Goal: Find specific page/section: Find specific page/section

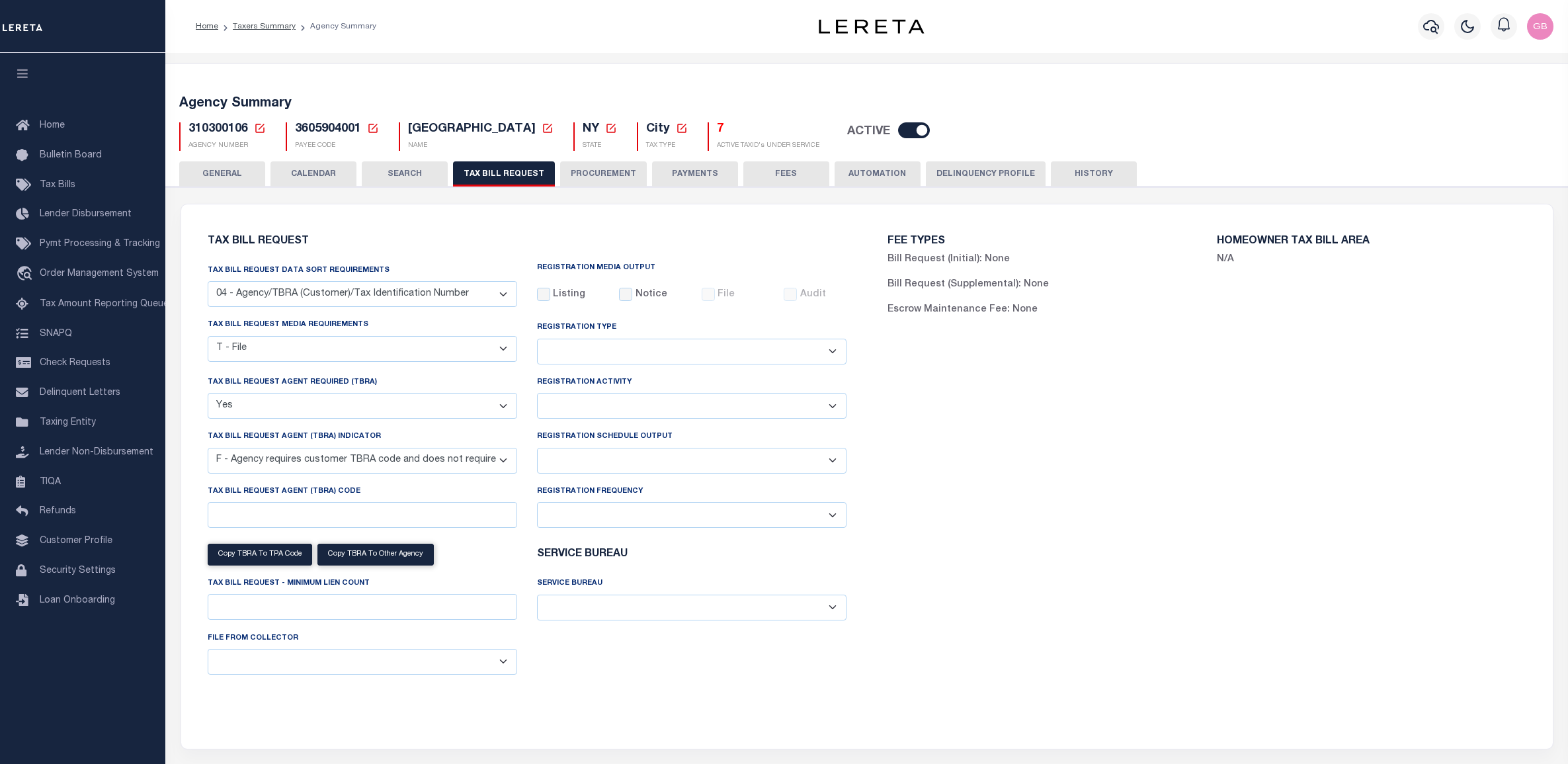
select select "28"
select select "22"
select select "true"
select select "14"
select select
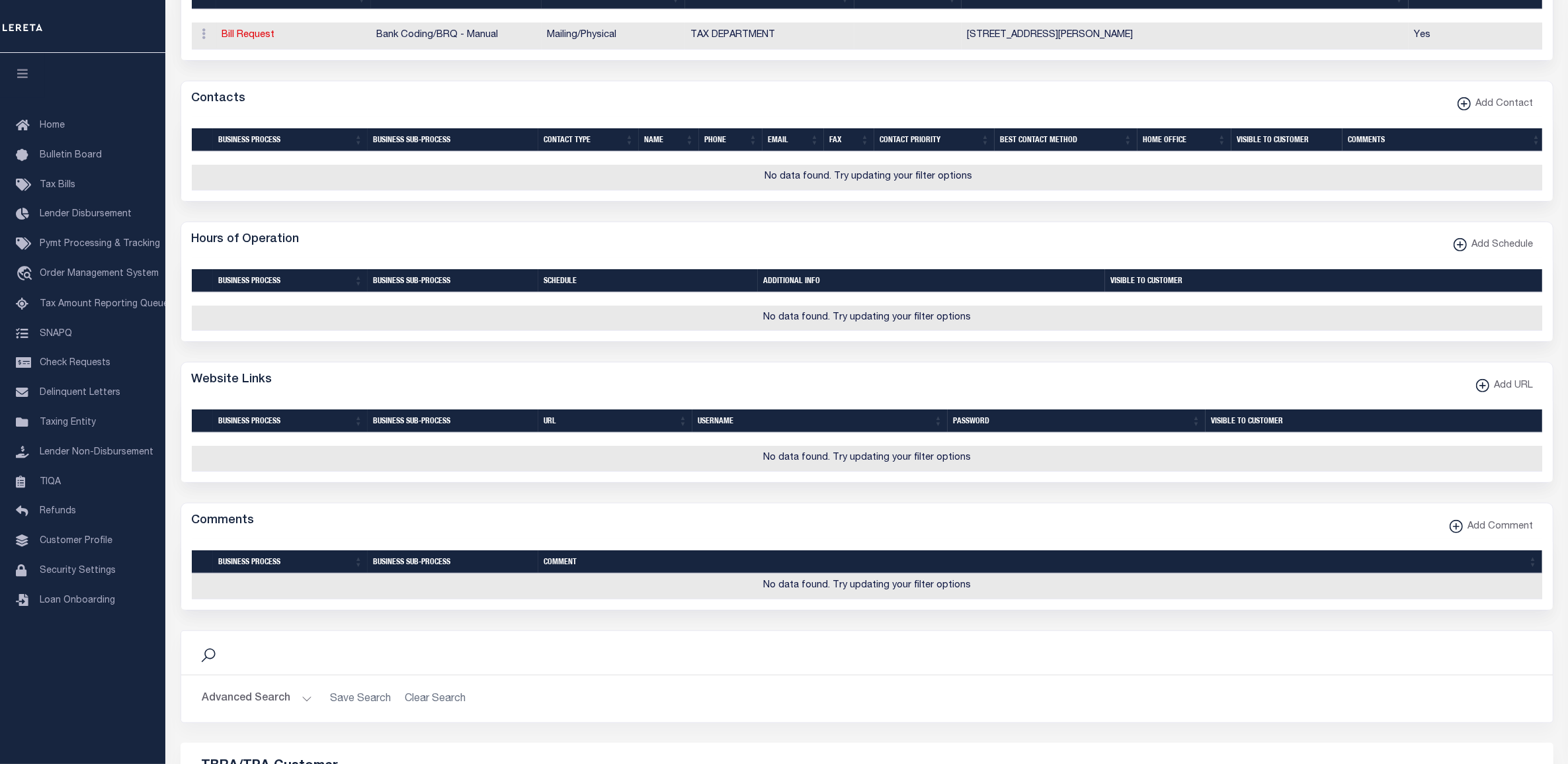
scroll to position [1457, 0]
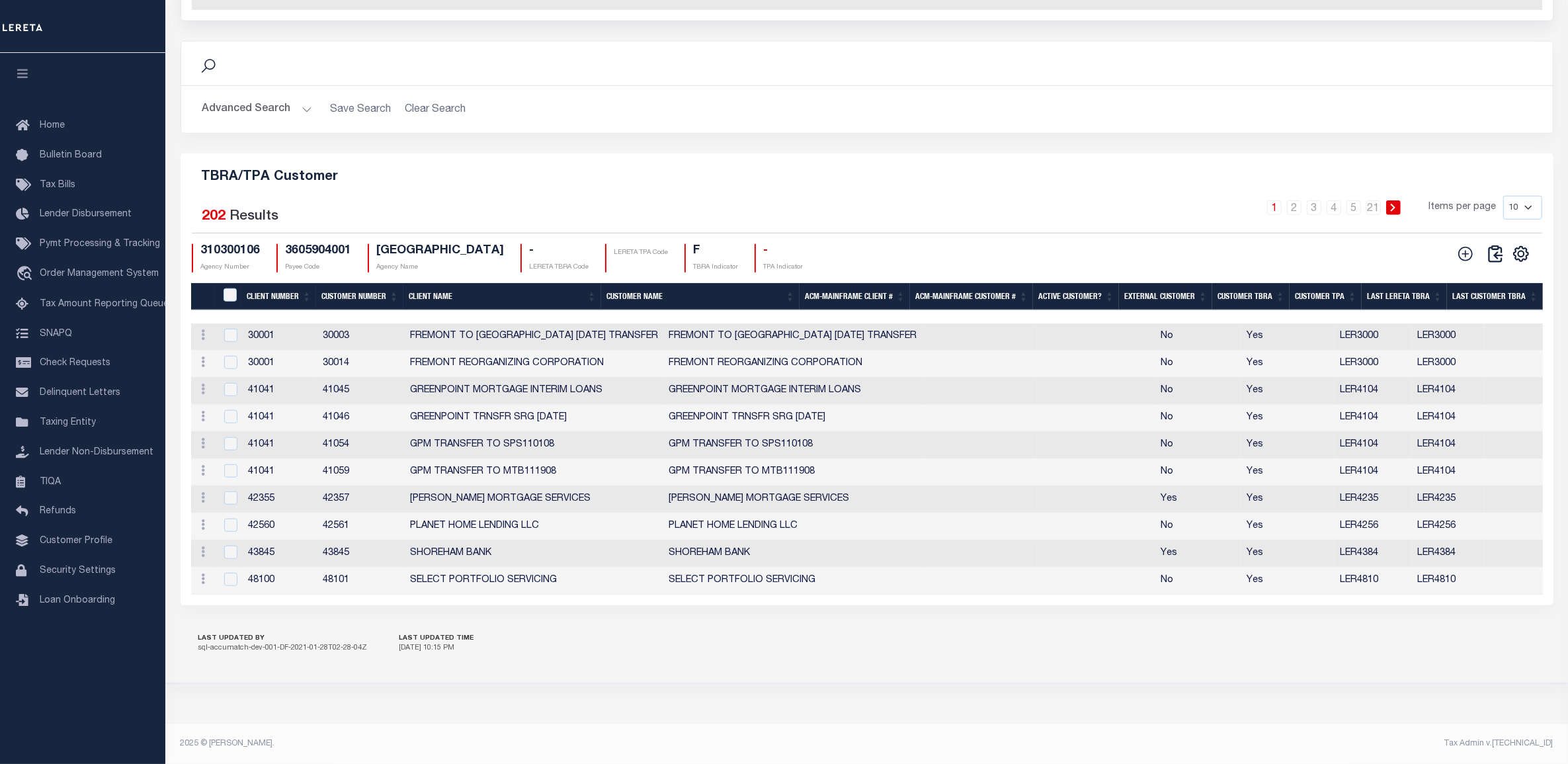
click at [1532, 211] on select "10 25 50 100" at bounding box center [1522, 208] width 39 height 24
select select "100"
click at [1503, 199] on select "10 25 50 100" at bounding box center [1522, 208] width 39 height 24
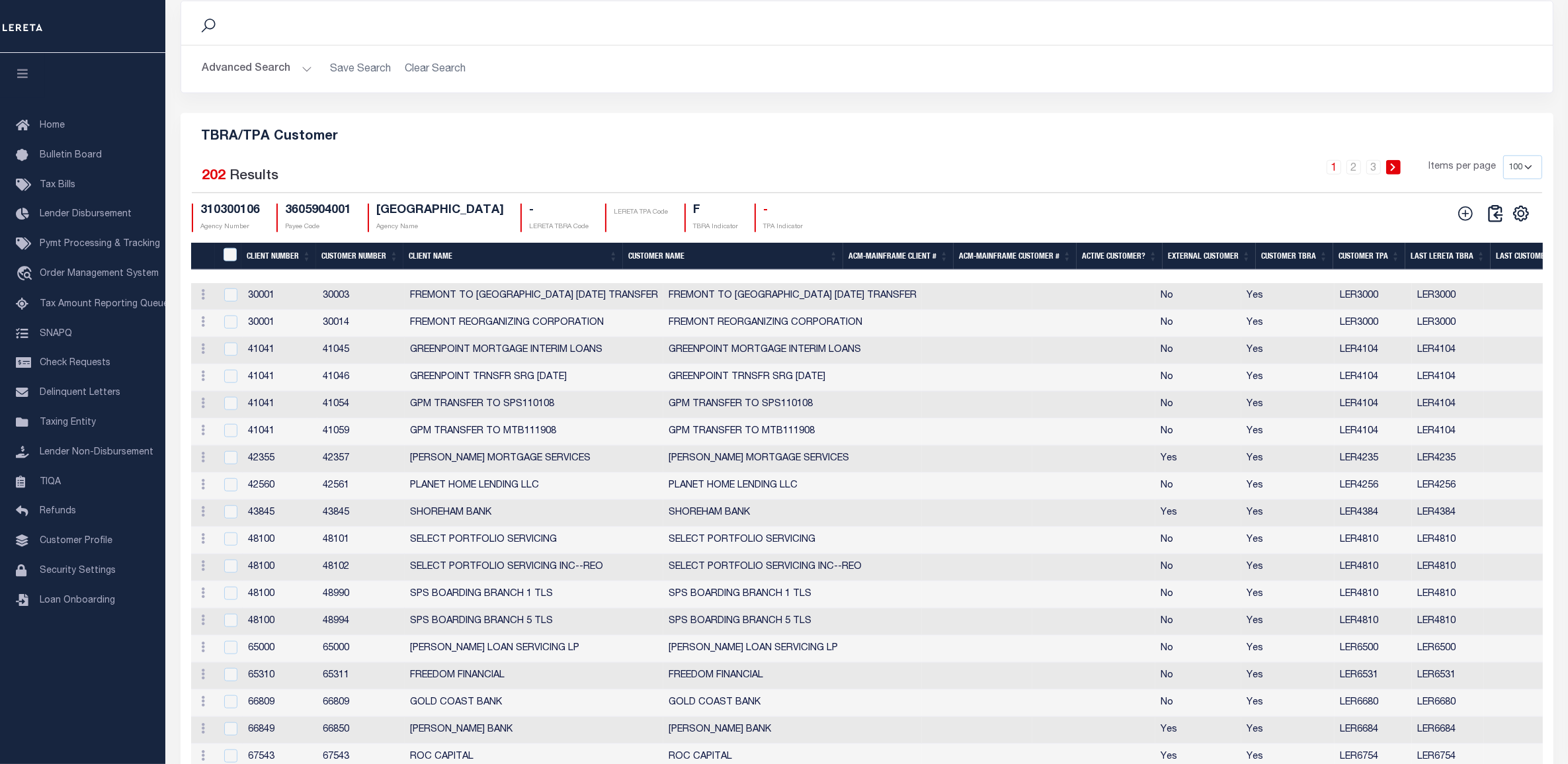
click at [355, 270] on th "Customer Number" at bounding box center [359, 255] width 87 height 27
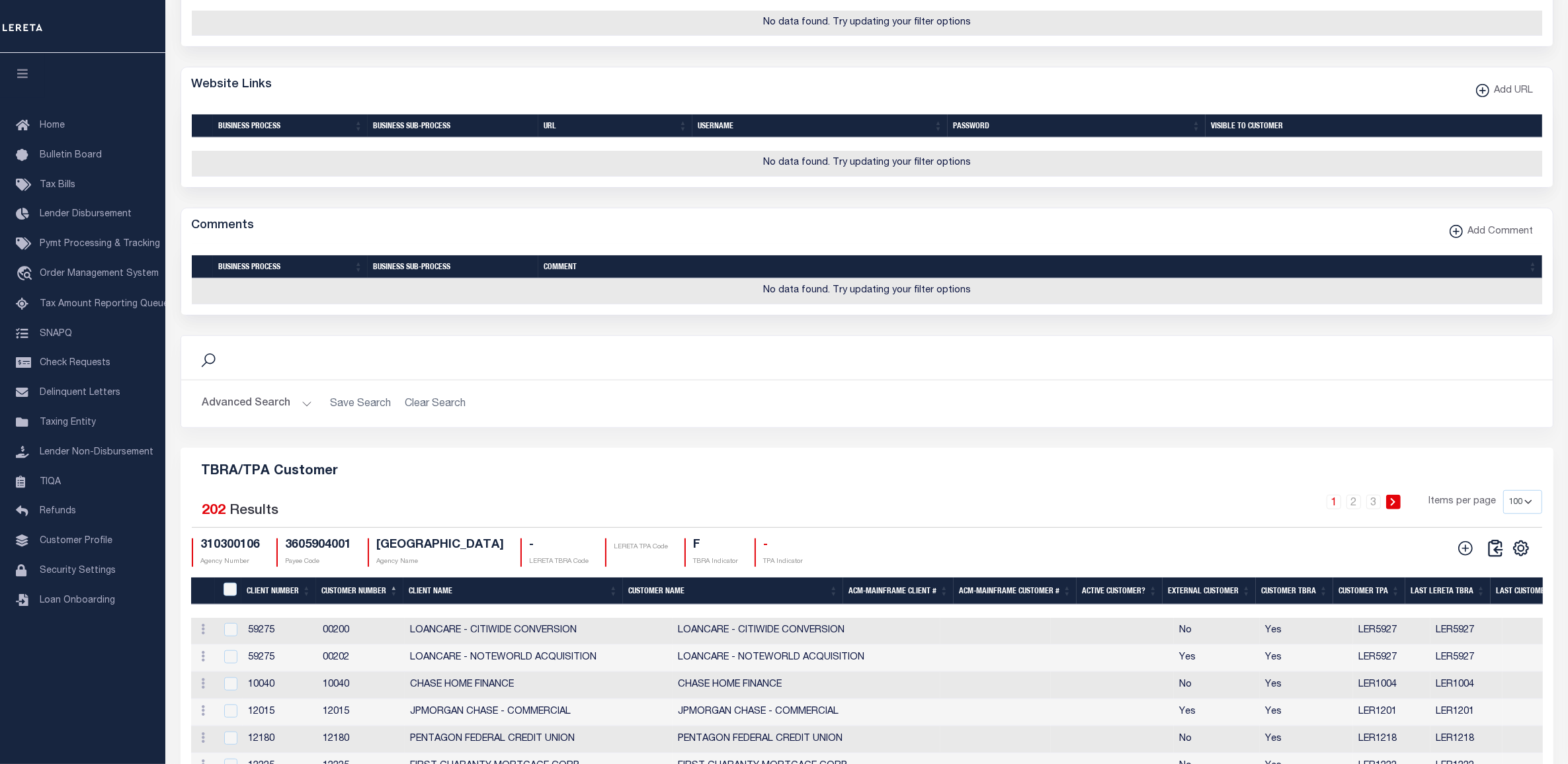
scroll to position [1099, 0]
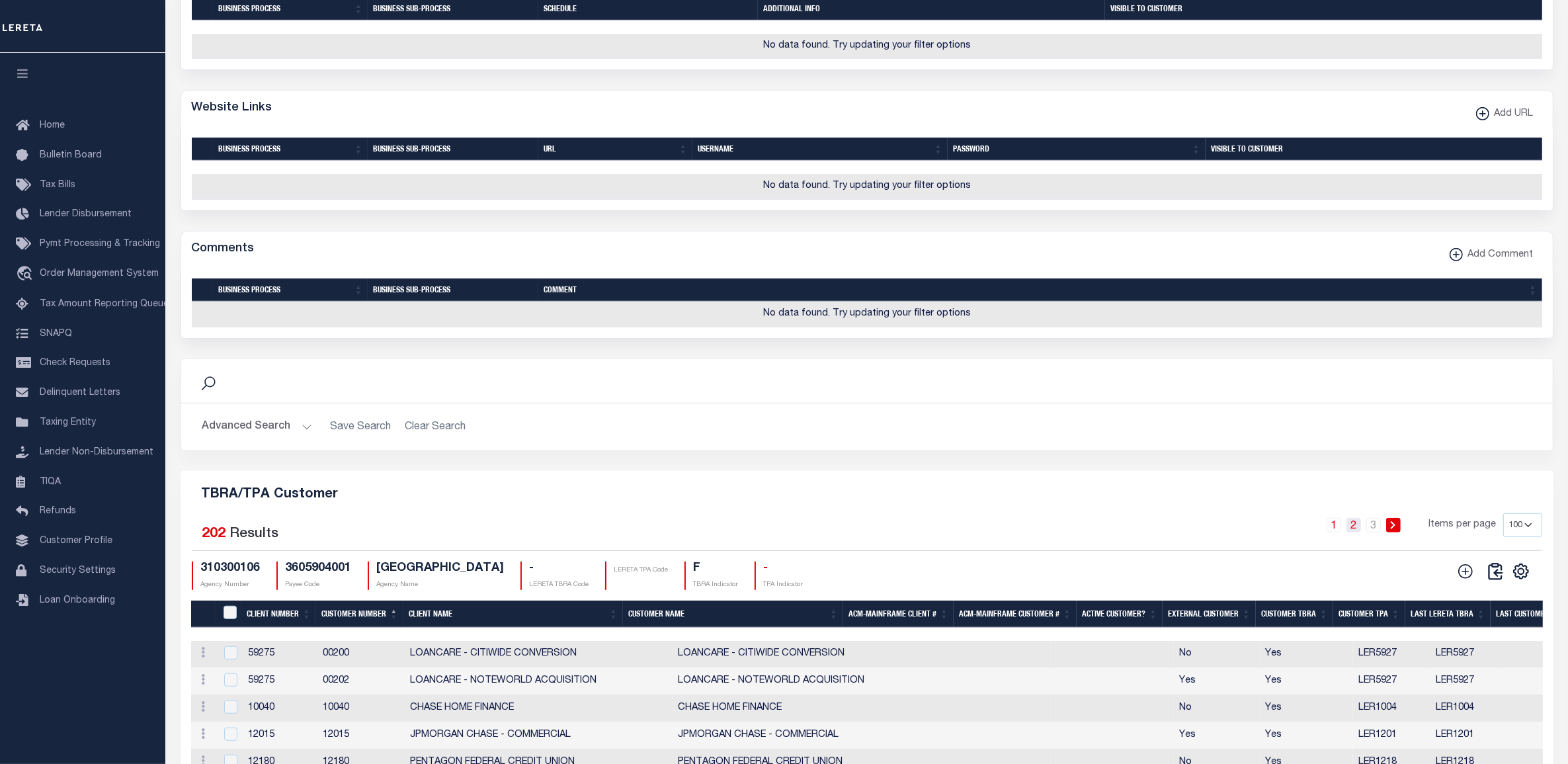
click at [1356, 533] on link "2" at bounding box center [1354, 526] width 15 height 15
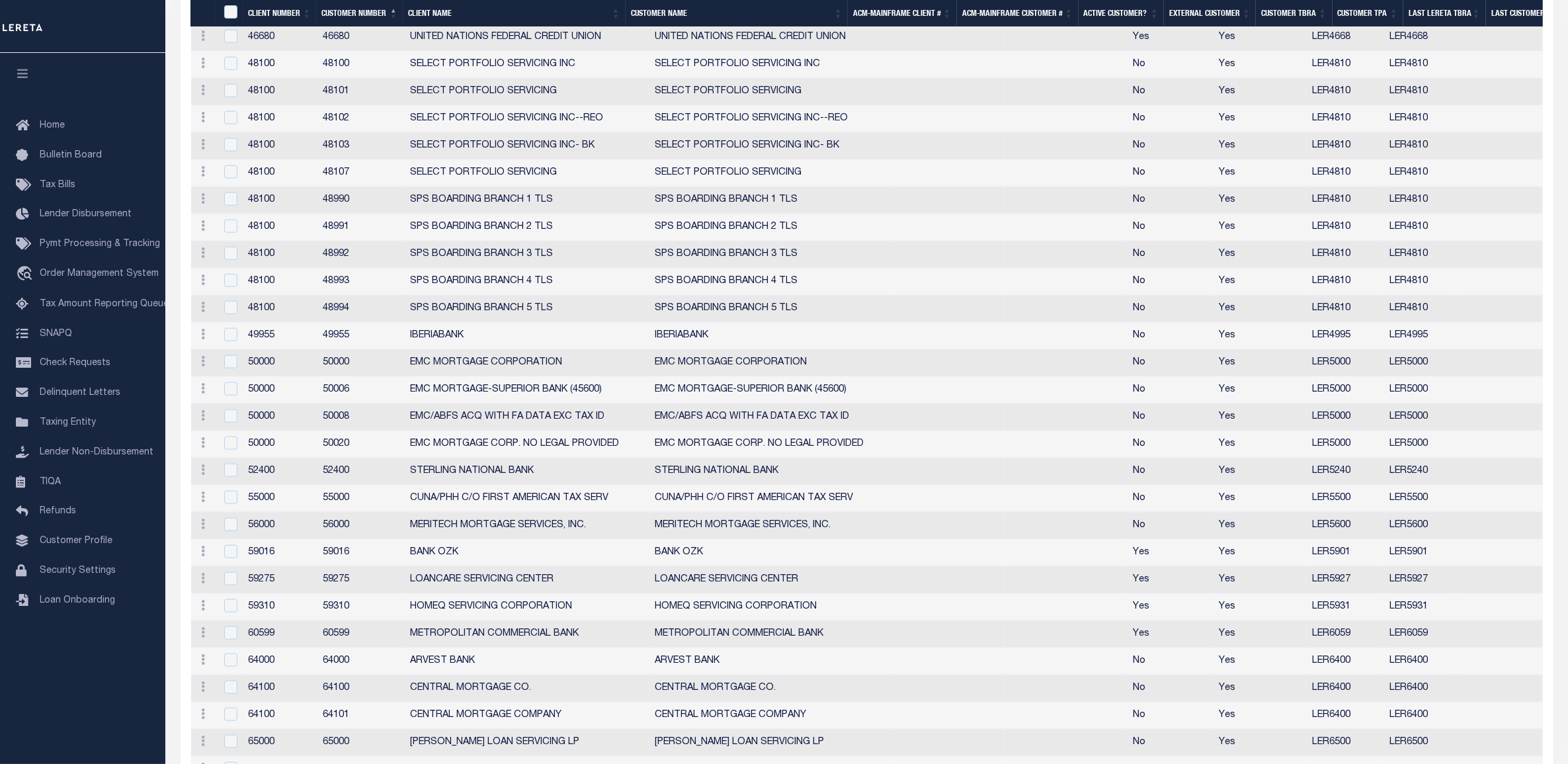
scroll to position [1926, 0]
